Goal: Check status: Check status

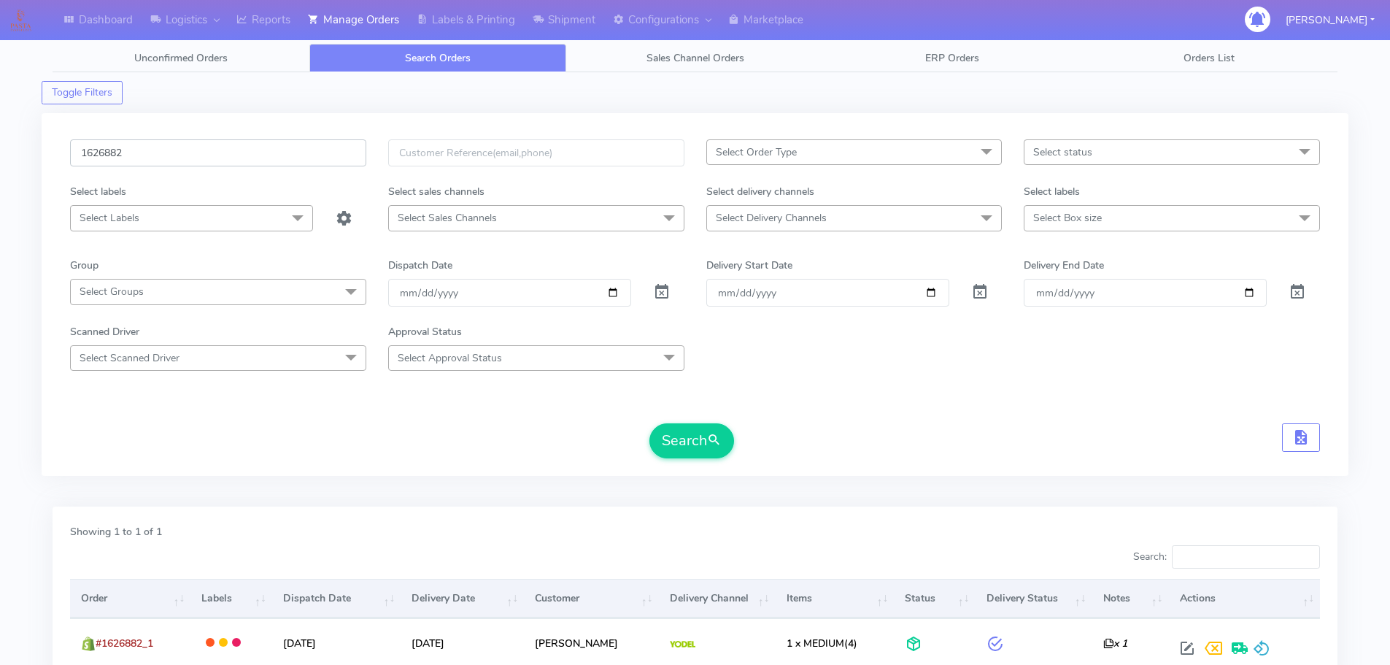
click at [288, 140] on input "1626882" at bounding box center [218, 152] width 296 height 27
paste input "9404"
type input "1629404"
click at [650, 423] on button "Search" at bounding box center [692, 440] width 85 height 35
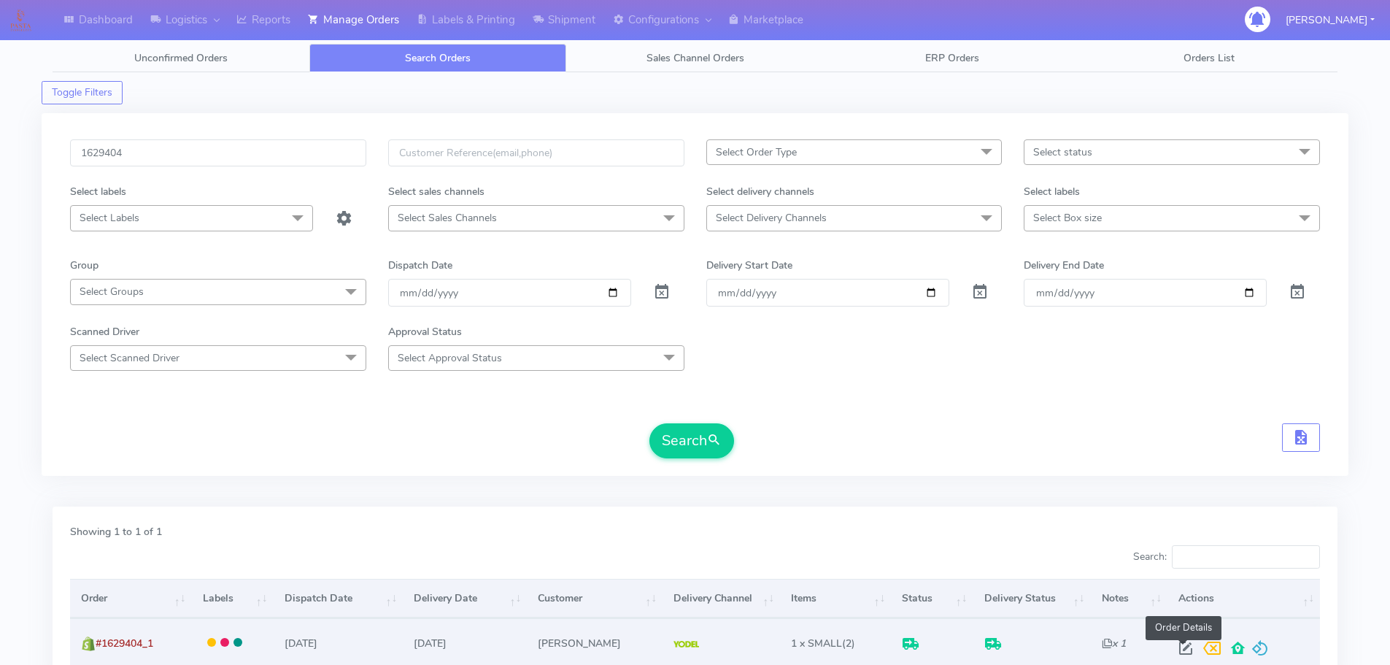
click at [1182, 650] on span at bounding box center [1186, 651] width 26 height 14
select select "5"
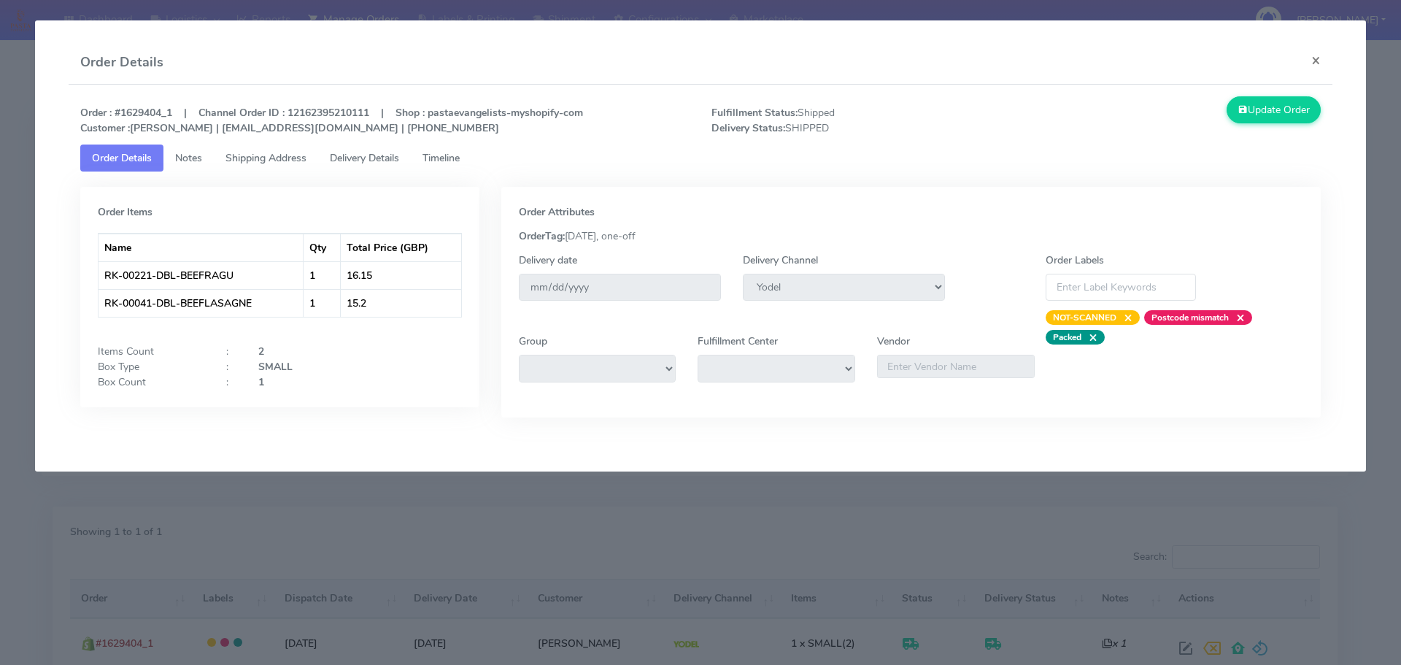
click at [383, 155] on span "Delivery Details" at bounding box center [364, 158] width 69 height 14
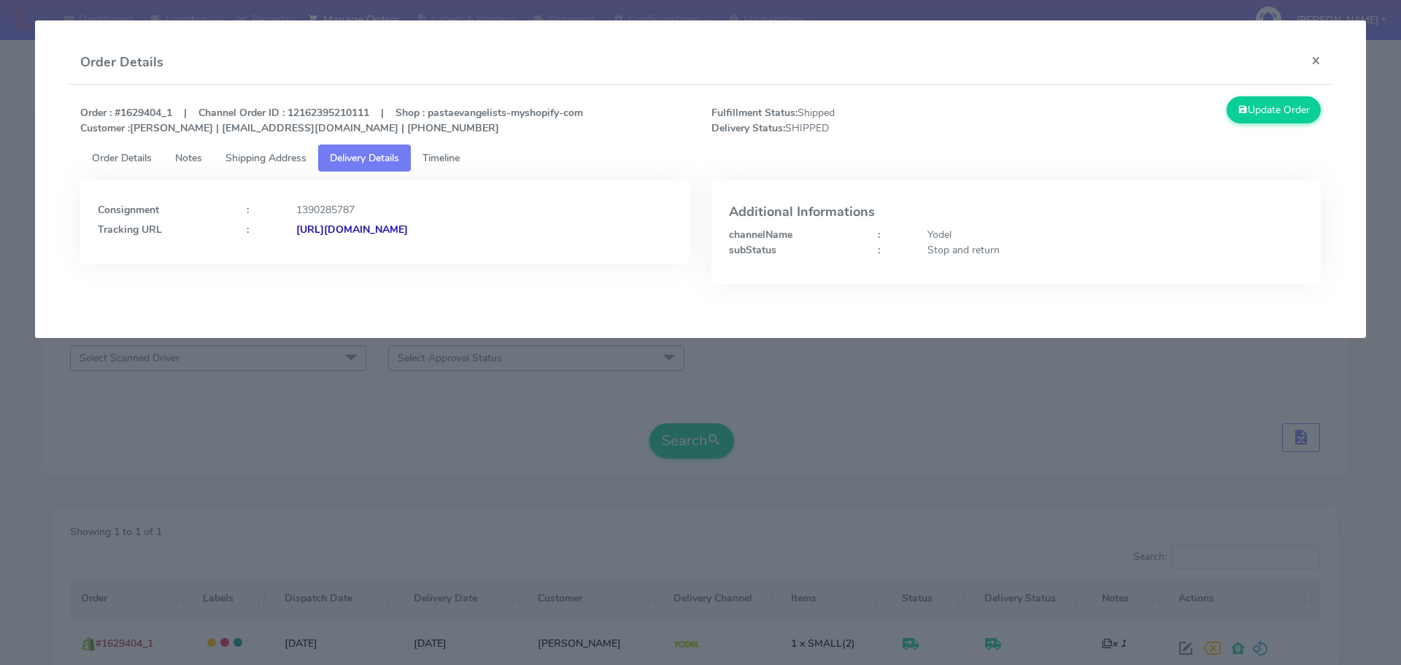
drag, startPoint x: 613, startPoint y: 256, endPoint x: 454, endPoint y: 262, distance: 159.2
click at [454, 262] on div "Consignment : 1390285787 Tracking URL : [URL][DOMAIN_NAME]" at bounding box center [384, 221] width 609 height 83
copy strong "JJD0002249960905217"
